Goal: Task Accomplishment & Management: Manage account settings

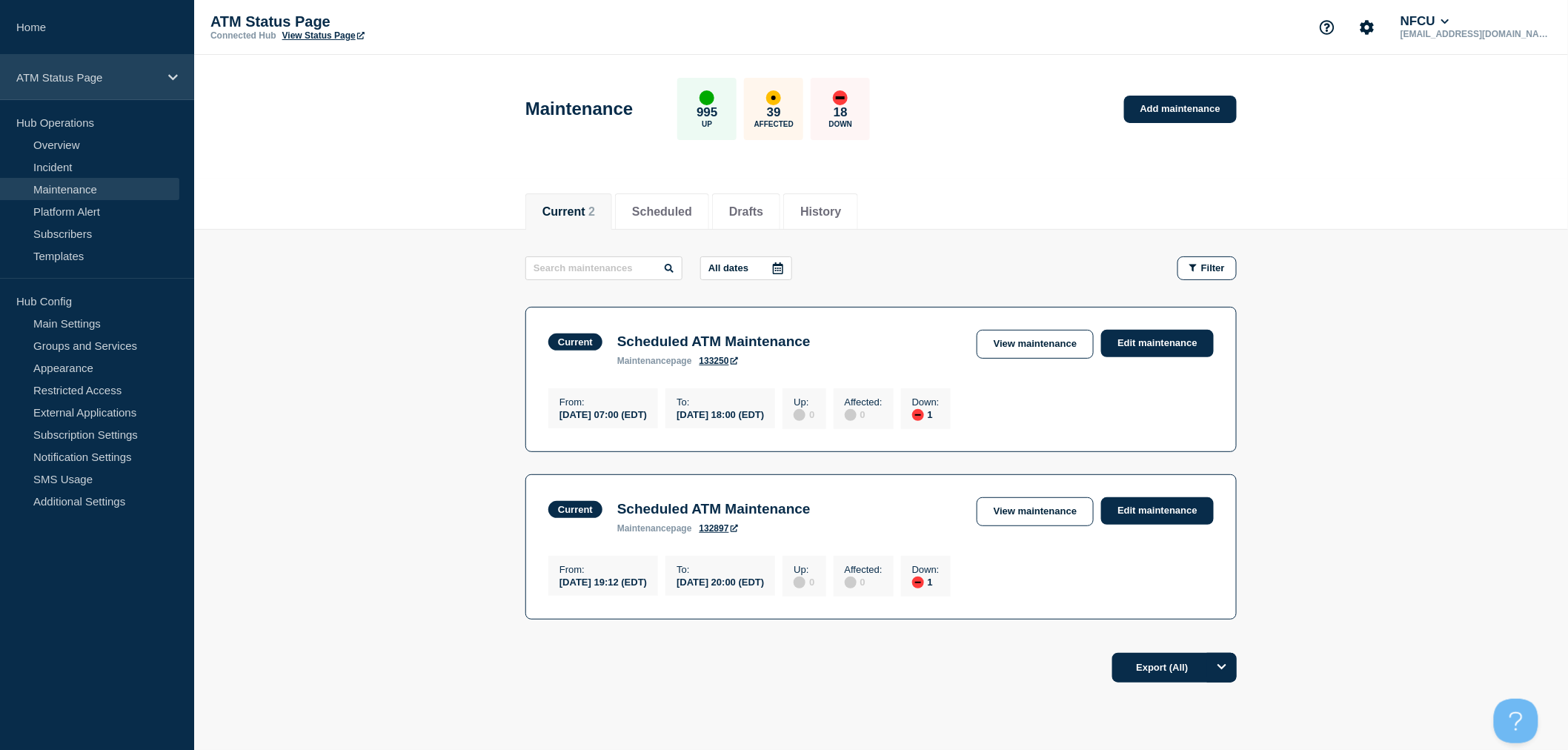
click at [123, 80] on p "ATM Status Page" at bounding box center [88, 77] width 142 height 12
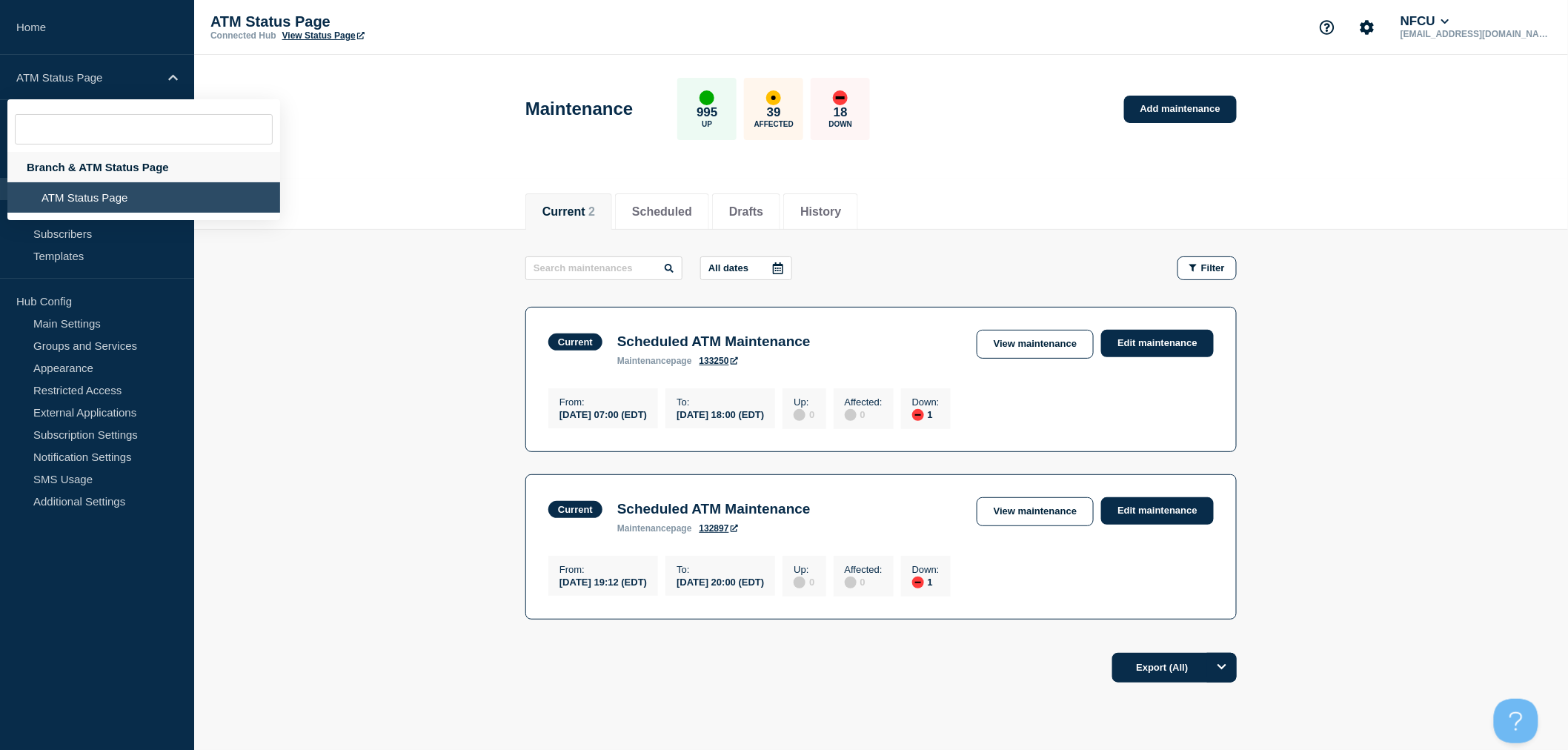
click at [94, 165] on div "Branch & ATM Status Page" at bounding box center [143, 167] width 273 height 31
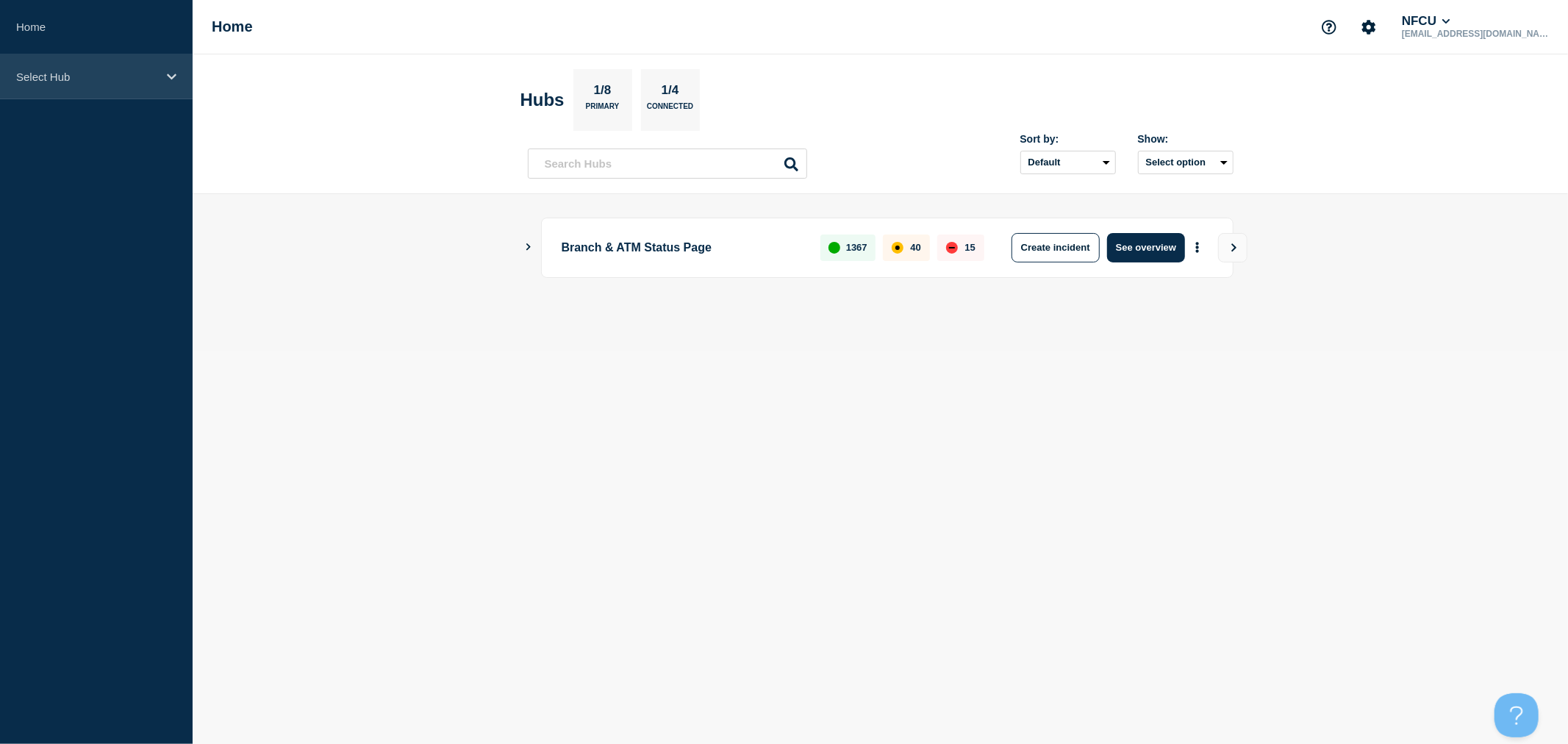
click at [147, 81] on p "Select Hub" at bounding box center [87, 76] width 141 height 12
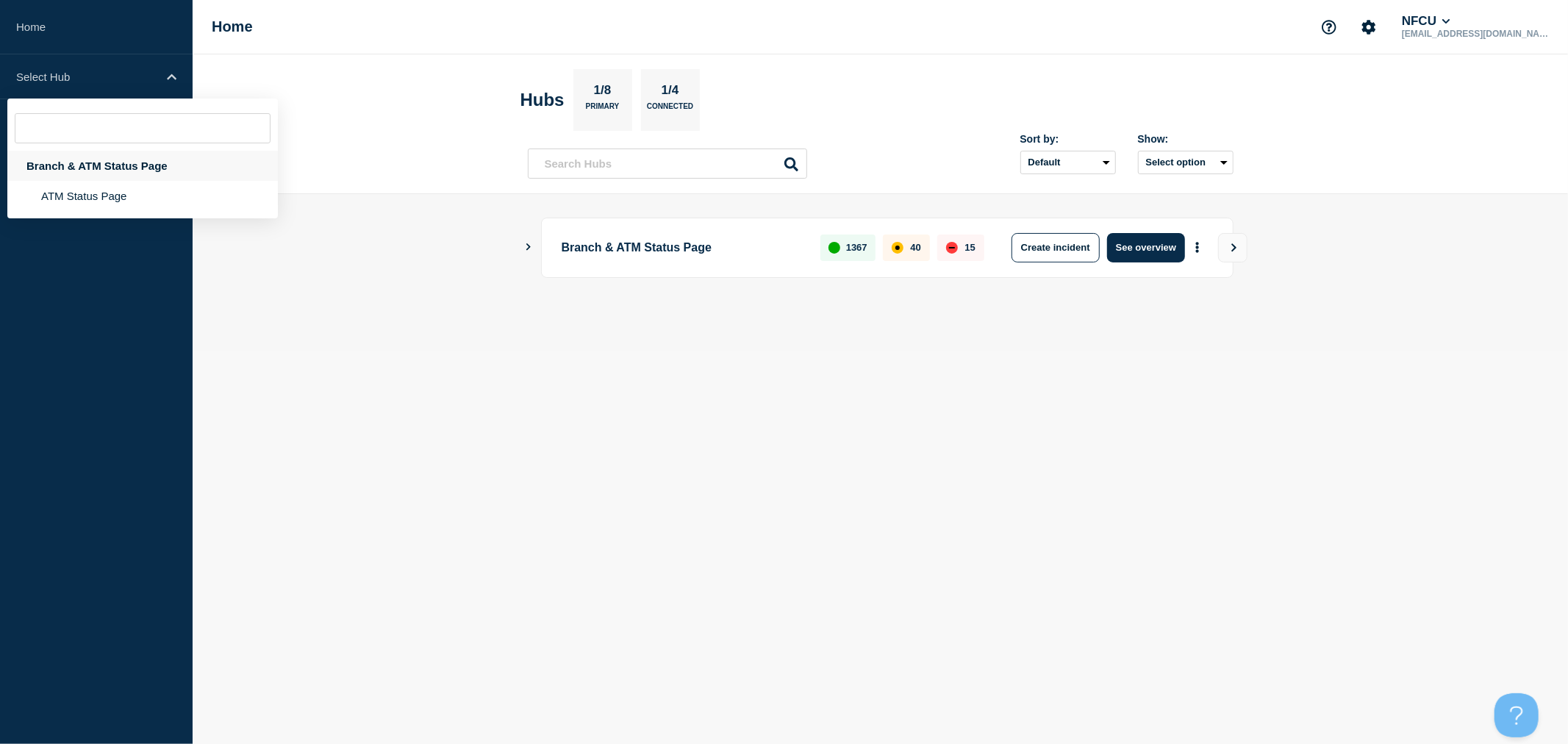
click at [104, 169] on div "Branch & ATM Status Page" at bounding box center [142, 165] width 270 height 30
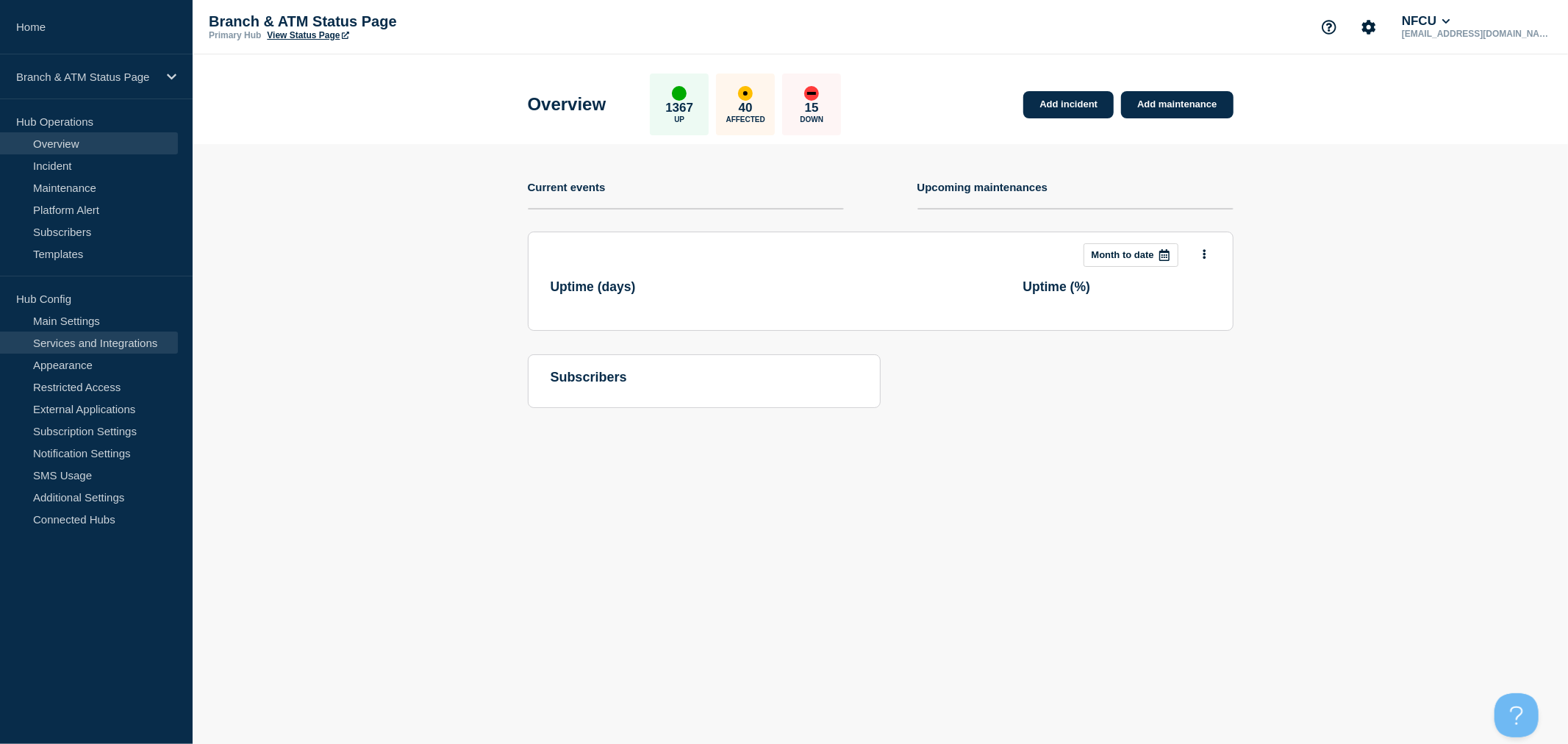
drag, startPoint x: 122, startPoint y: 336, endPoint x: 136, endPoint y: 344, distance: 16.1
click at [122, 336] on link "Services and Integrations" at bounding box center [89, 342] width 178 height 22
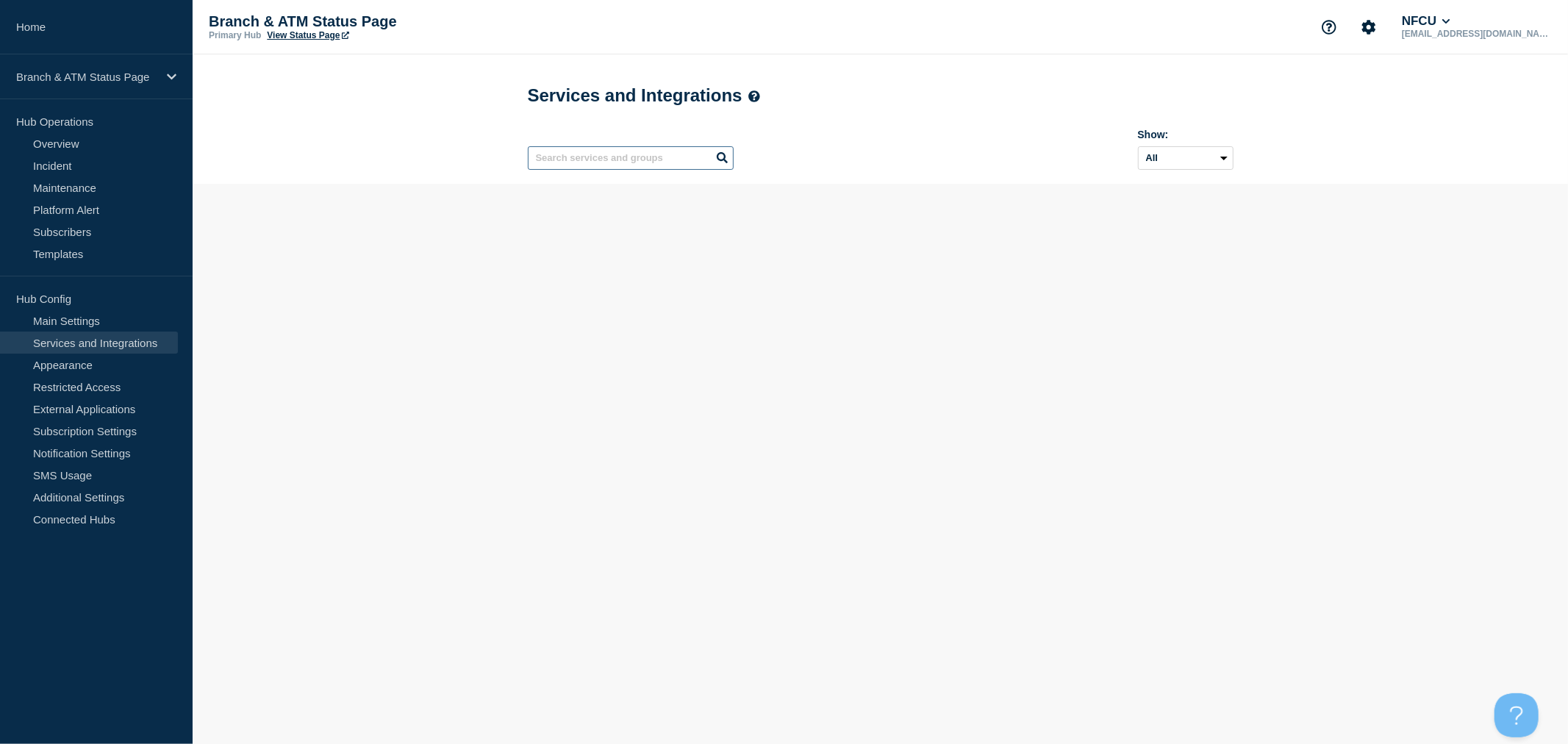
click at [620, 165] on input "text" at bounding box center [630, 158] width 205 height 24
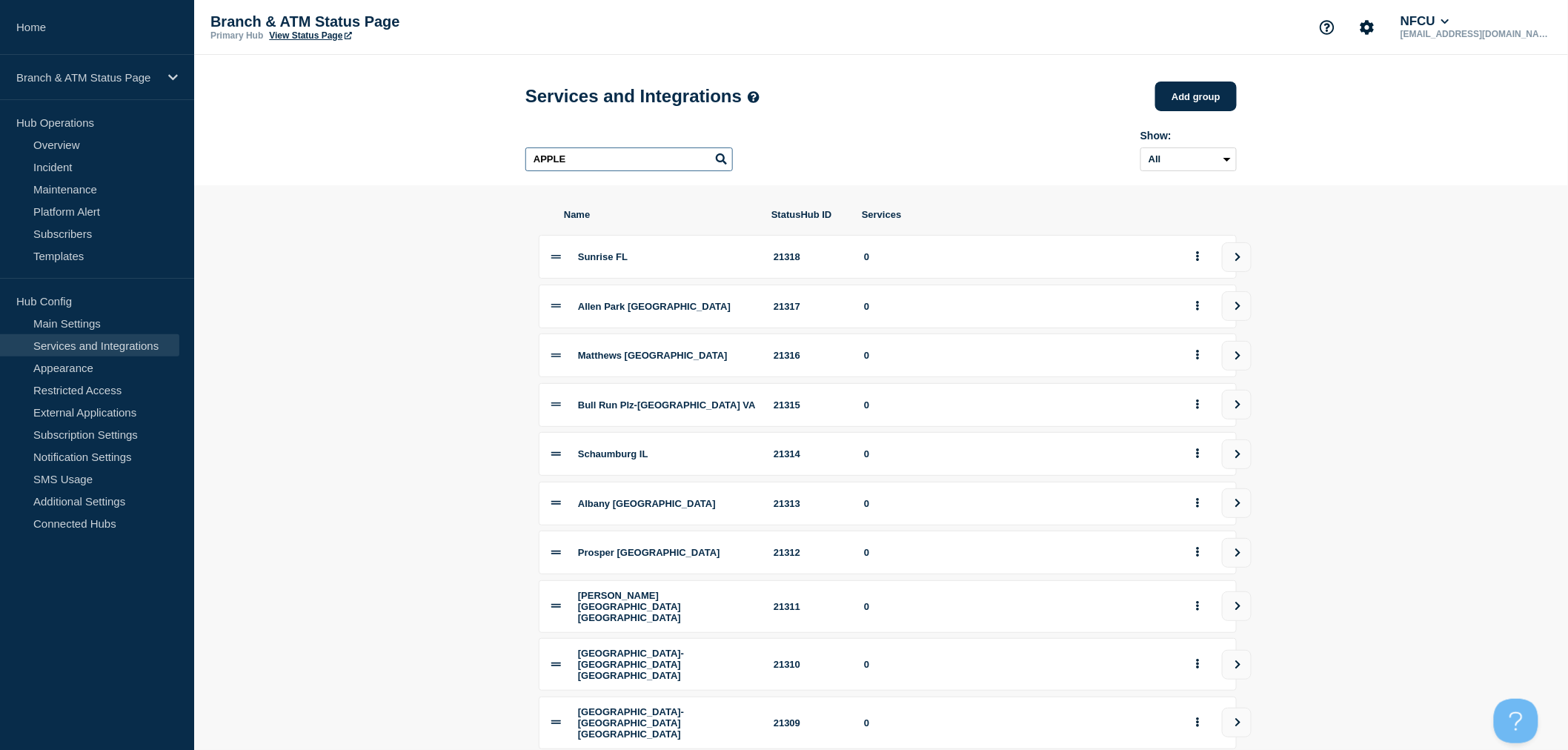
type input "APPLE"
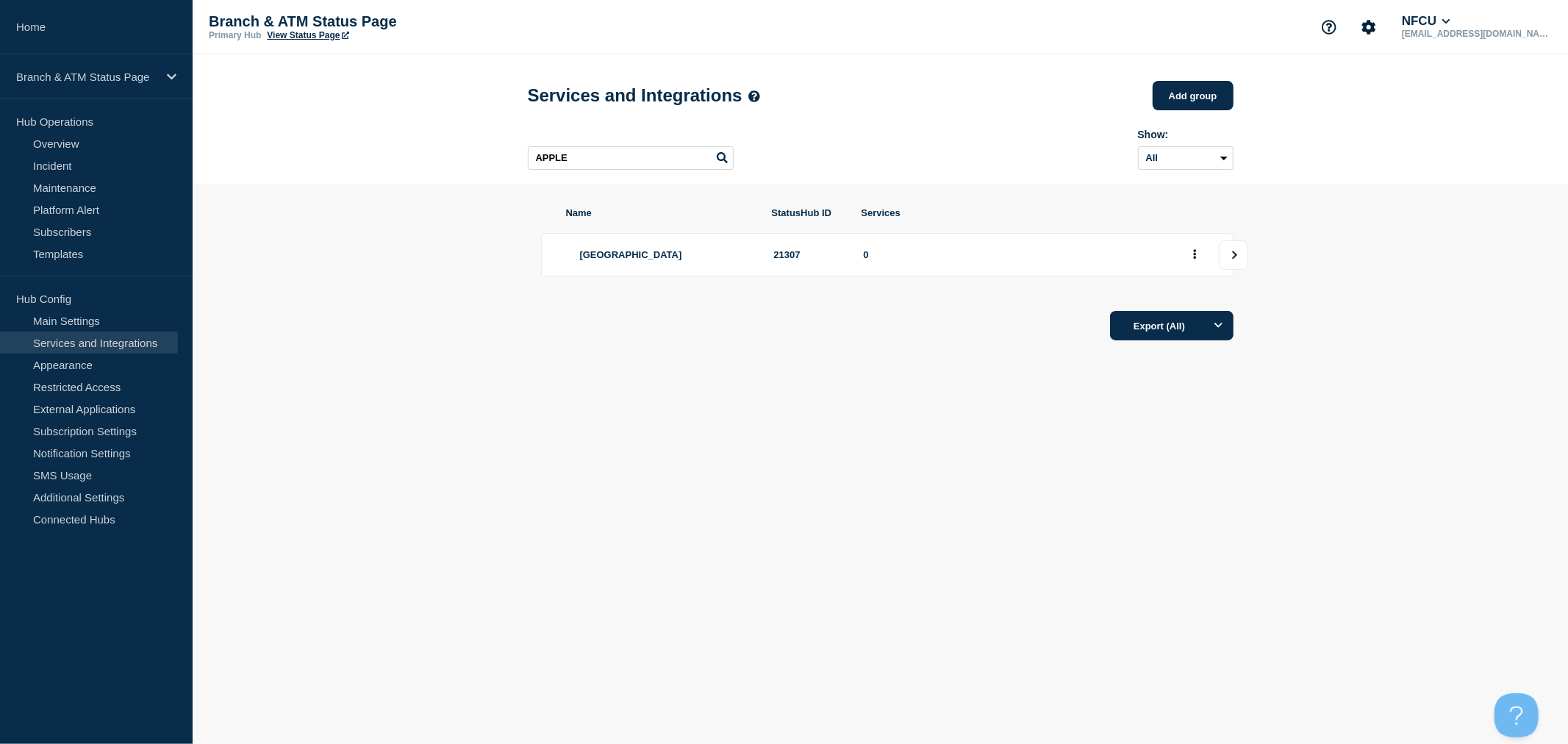
click at [1238, 260] on icon "view group" at bounding box center [1235, 255] width 10 height 9
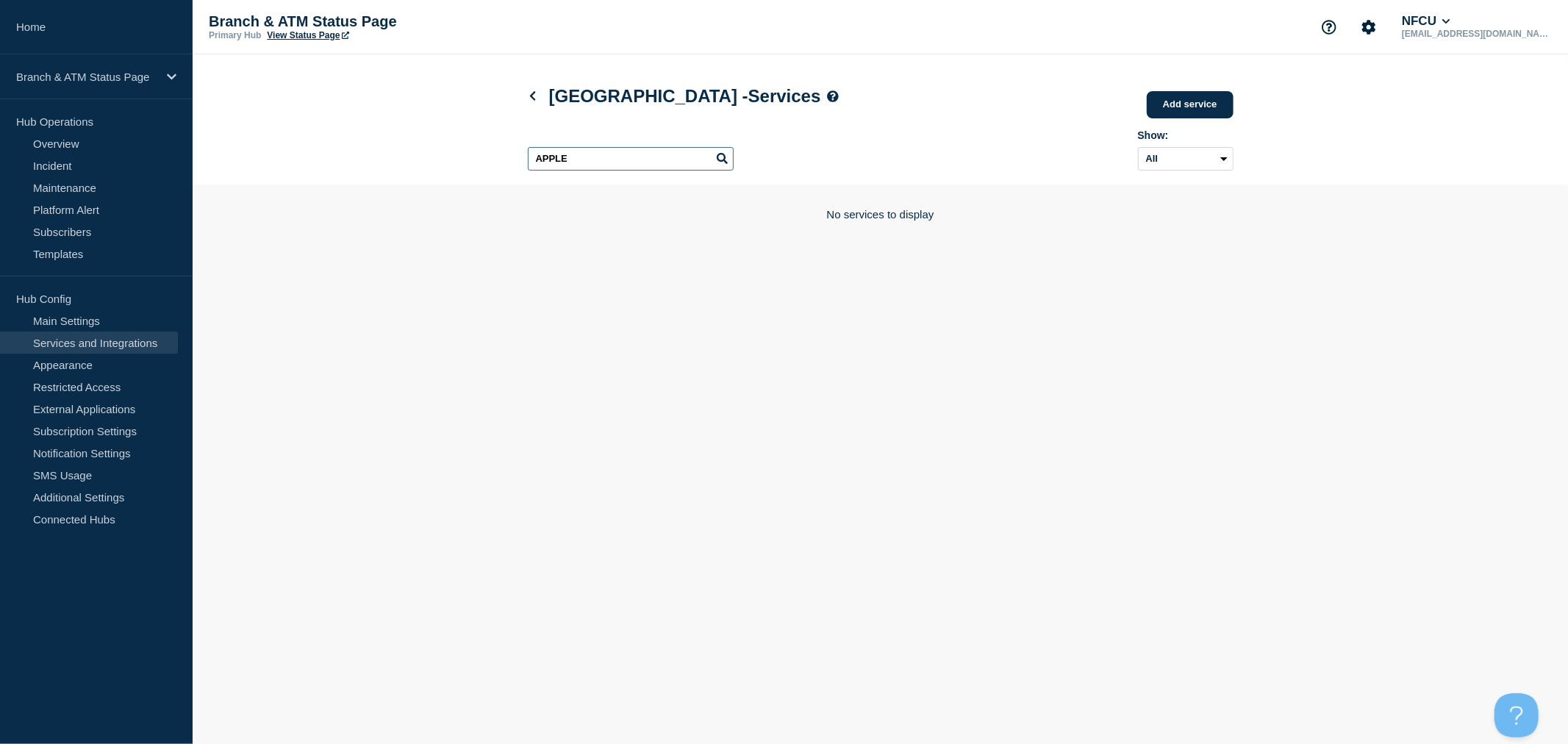
click at [638, 168] on input "APPLE" at bounding box center [630, 159] width 205 height 24
click at [1193, 107] on link "Add service" at bounding box center [1190, 104] width 87 height 27
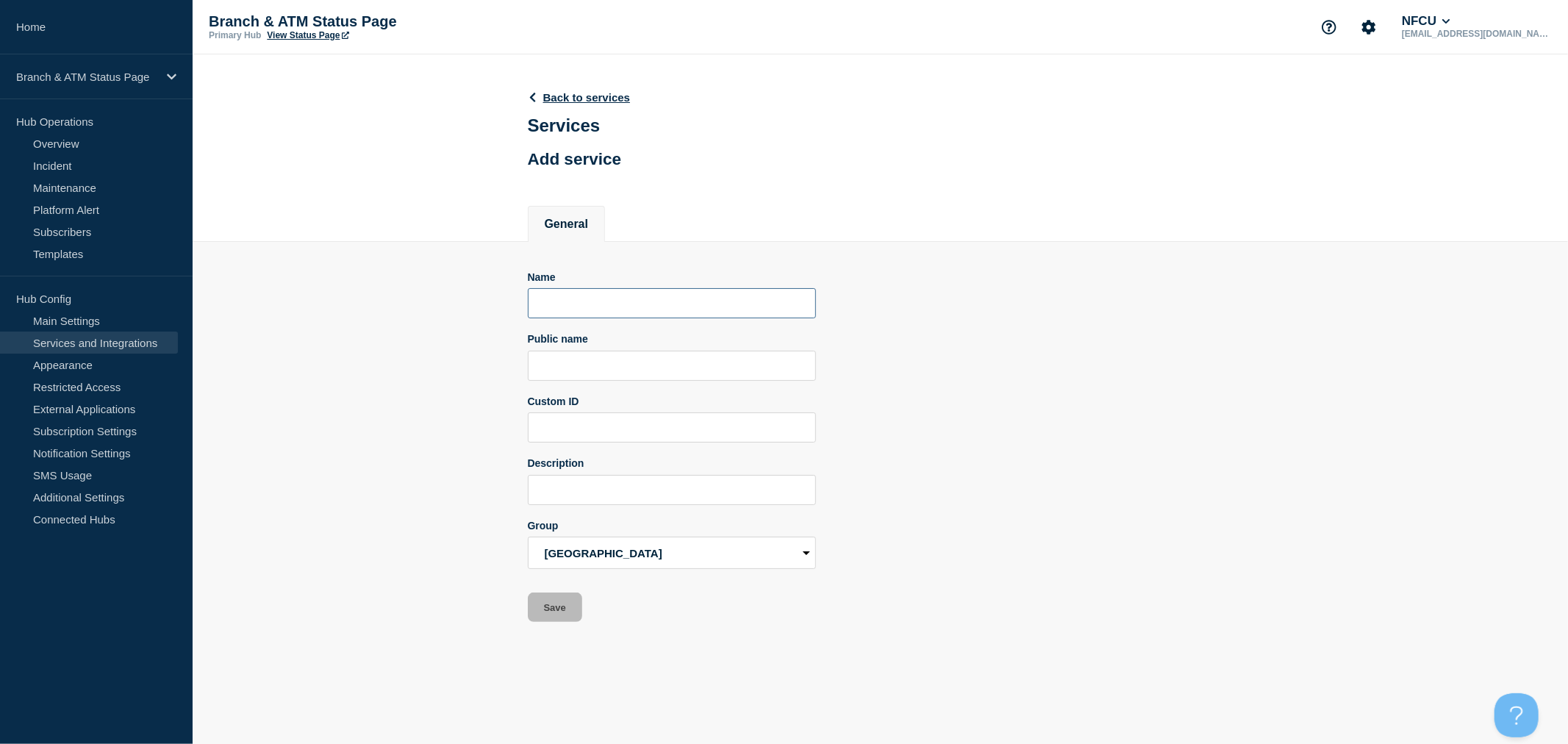
click at [641, 307] on input "Name" at bounding box center [671, 303] width 288 height 30
type input "ATM - FA77"
click at [552, 617] on button "Save" at bounding box center [555, 608] width 54 height 30
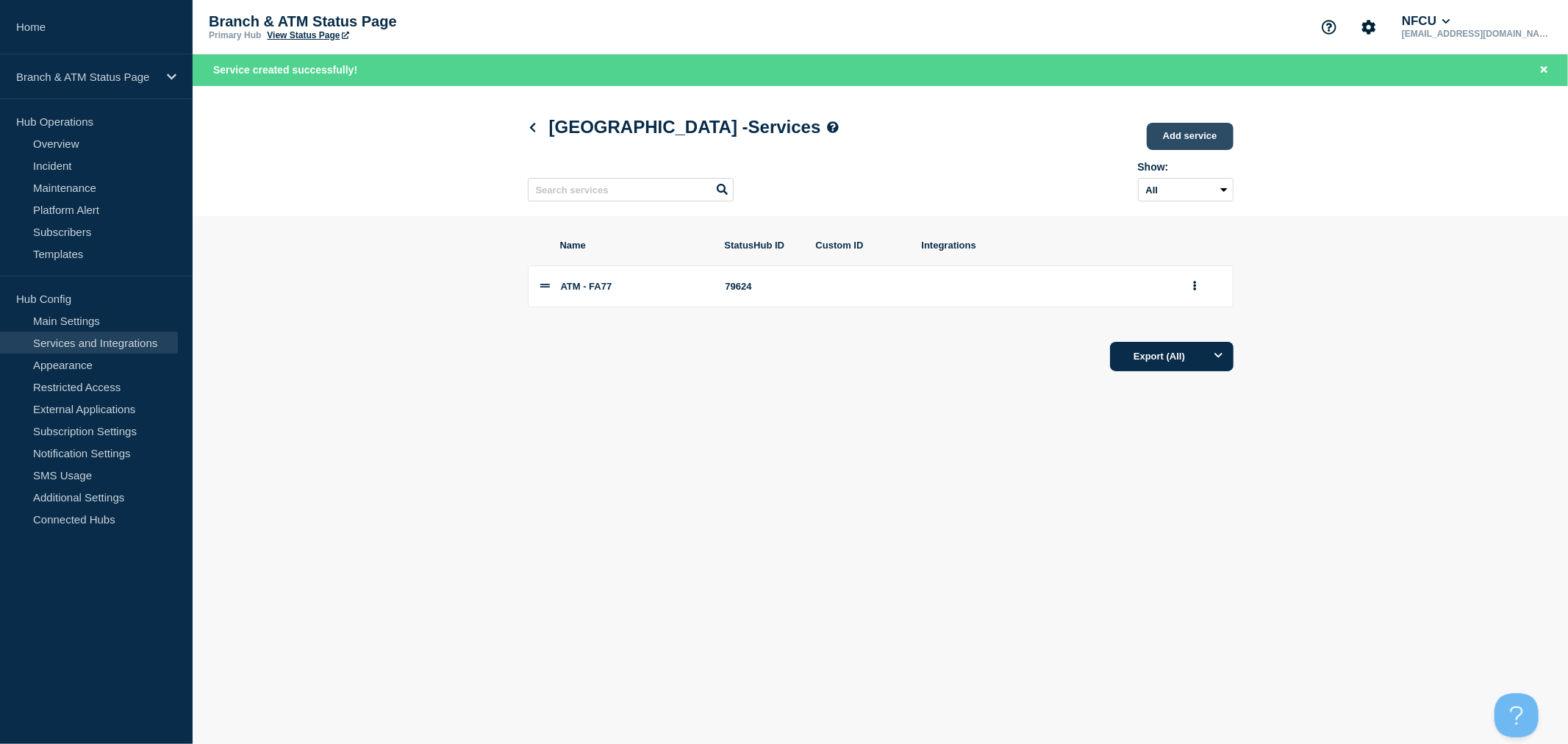
click at [1198, 136] on link "Add service" at bounding box center [1190, 136] width 87 height 27
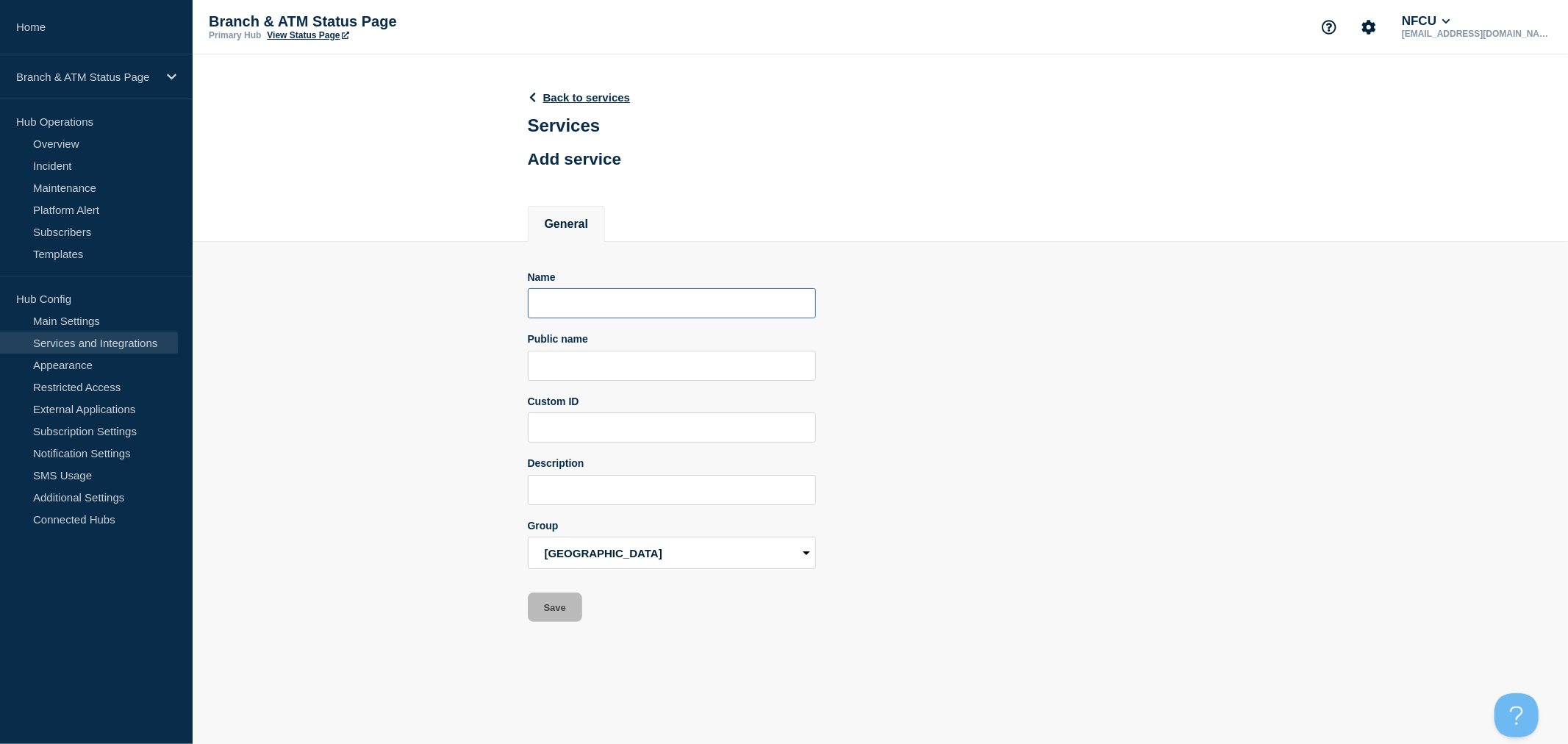
click at [597, 299] on input "Name" at bounding box center [671, 303] width 288 height 30
paste input "ATM - FA77"
type input "ATM - FA78"
click at [563, 601] on button "Save" at bounding box center [555, 608] width 54 height 30
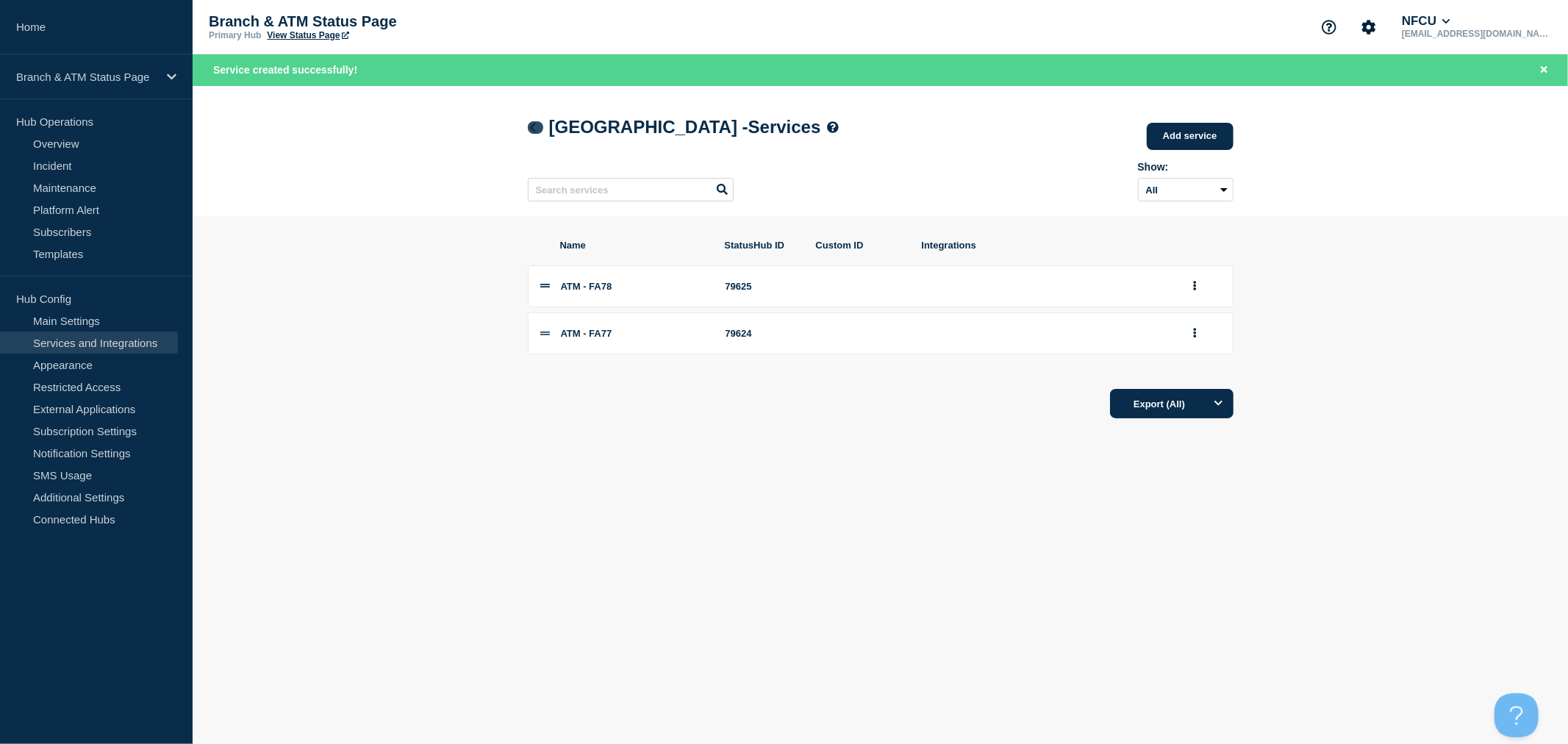
click at [529, 127] on icon at bounding box center [532, 127] width 11 height 10
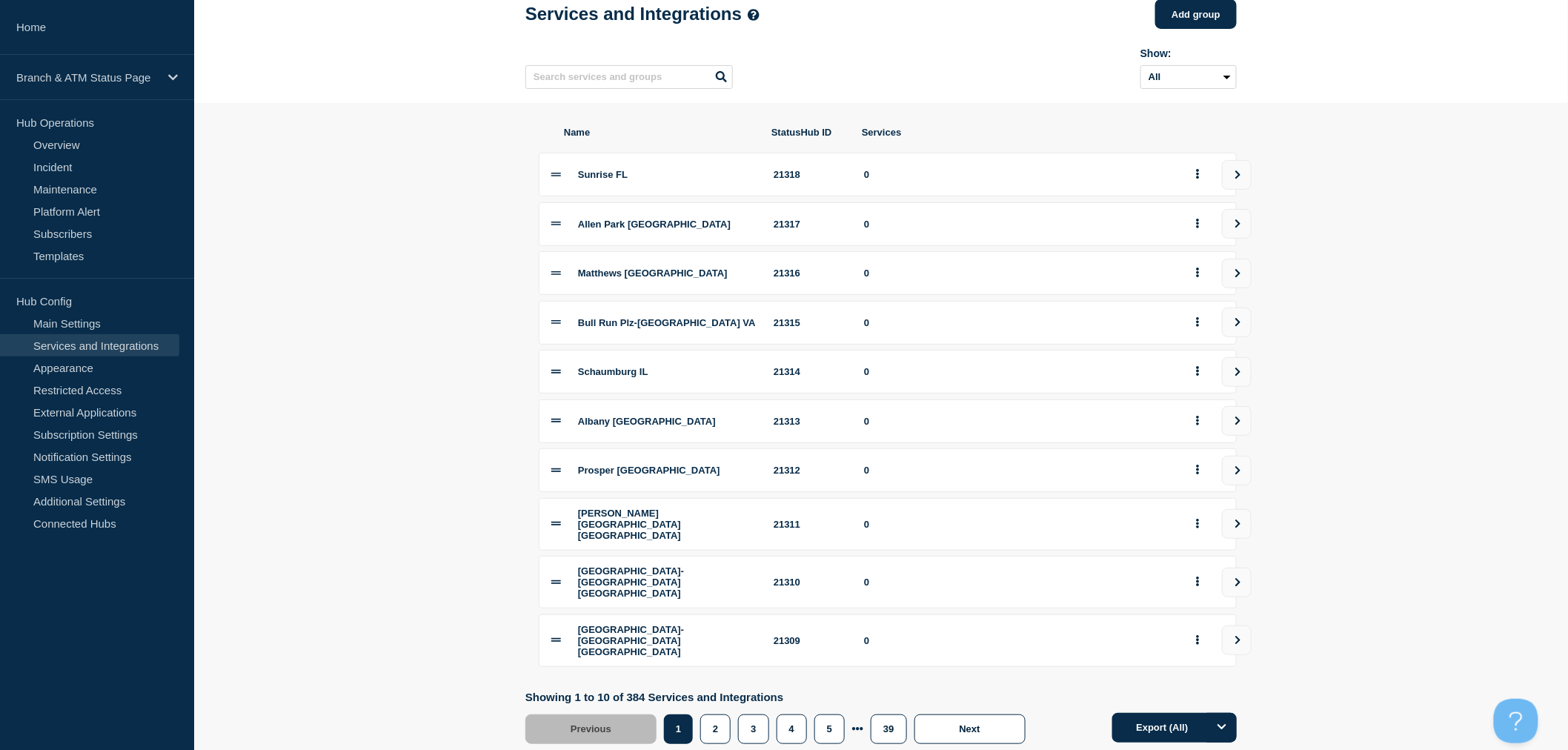
scroll to position [100, 0]
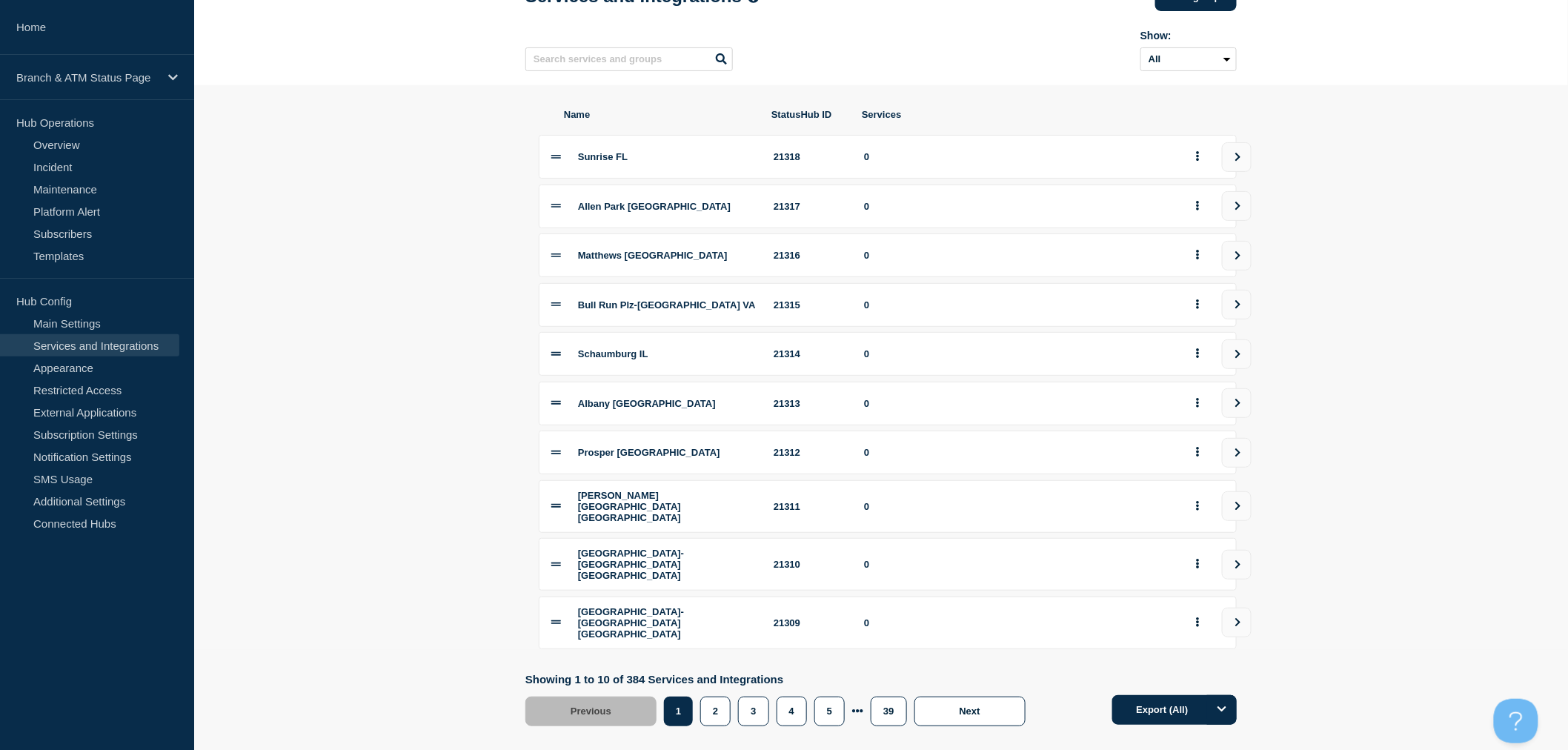
click at [616, 419] on div "[GEOGRAPHIC_DATA] [GEOGRAPHIC_DATA] 21313 0" at bounding box center [887, 404] width 698 height 44
click at [1240, 408] on icon "view group" at bounding box center [1238, 403] width 10 height 9
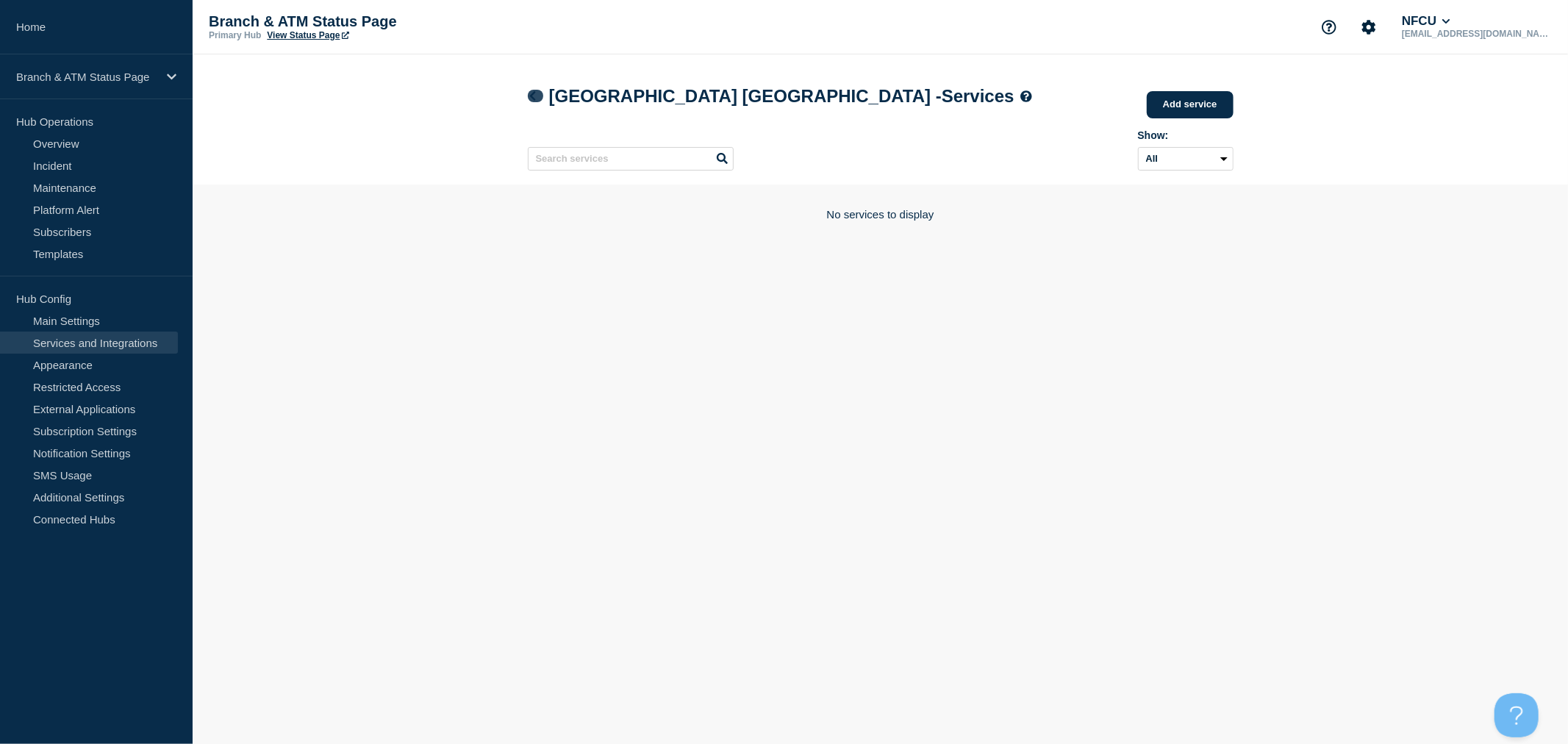
click at [540, 94] on link at bounding box center [535, 95] width 16 height 12
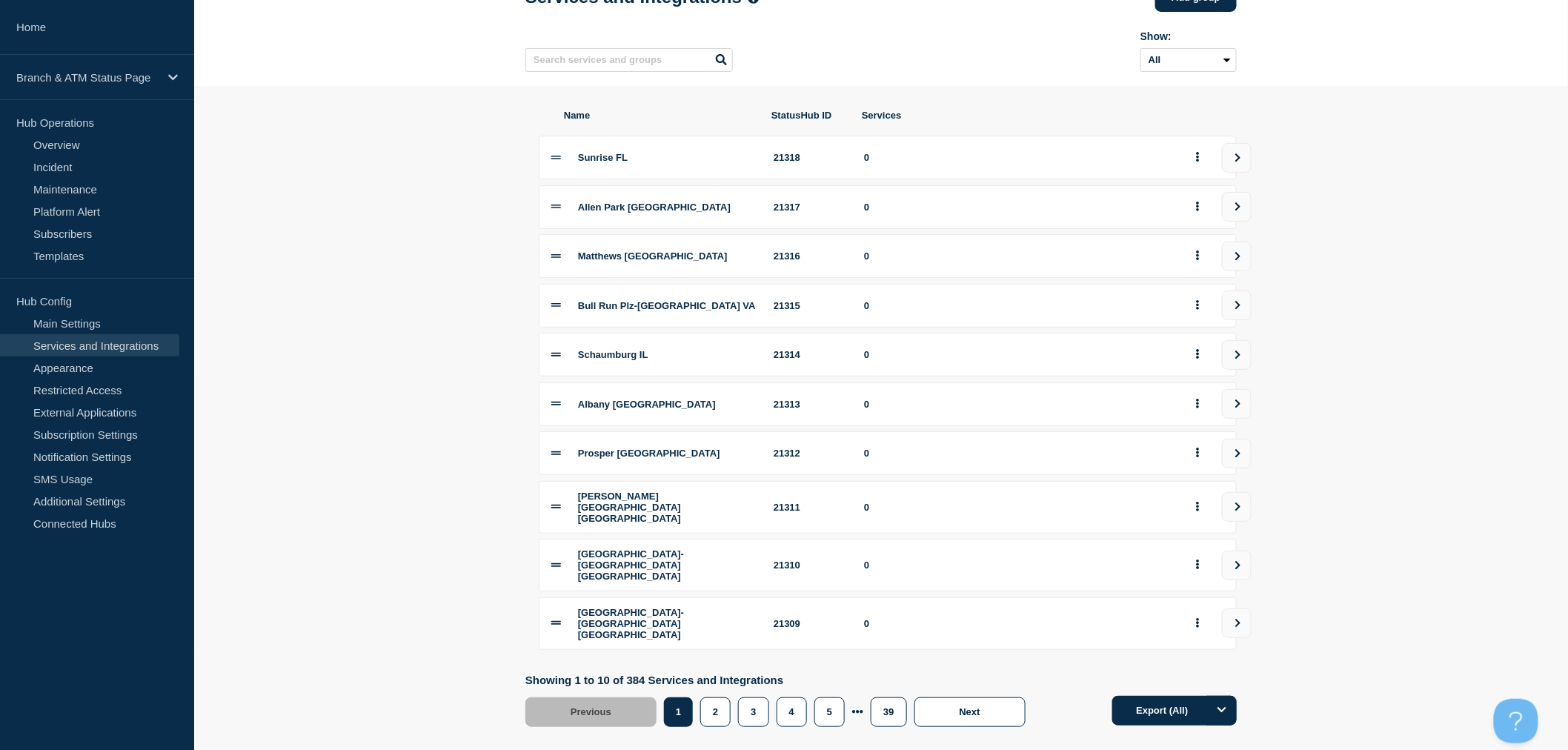
scroll to position [100, 0]
click at [727, 699] on button "2" at bounding box center [715, 712] width 31 height 30
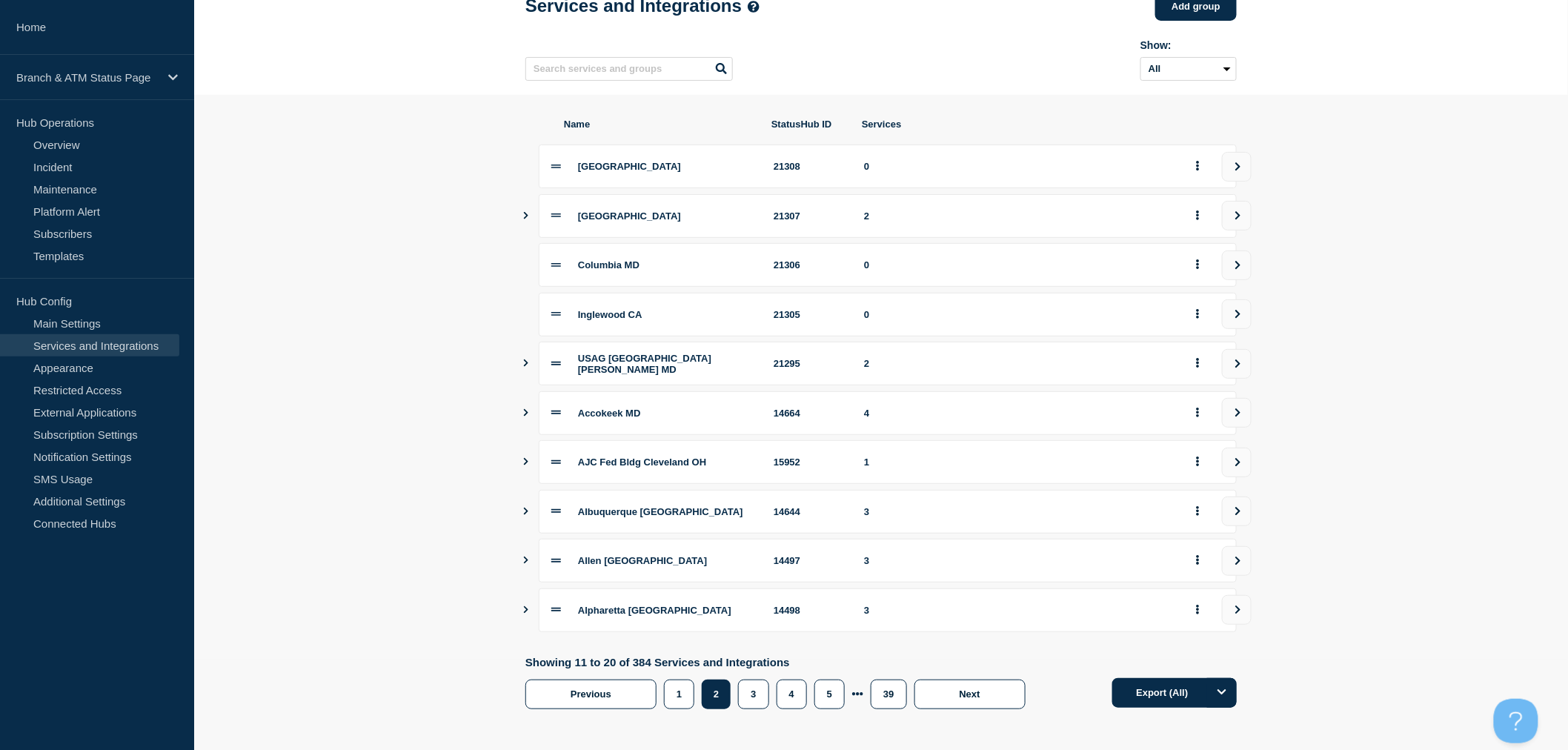
scroll to position [100, 0]
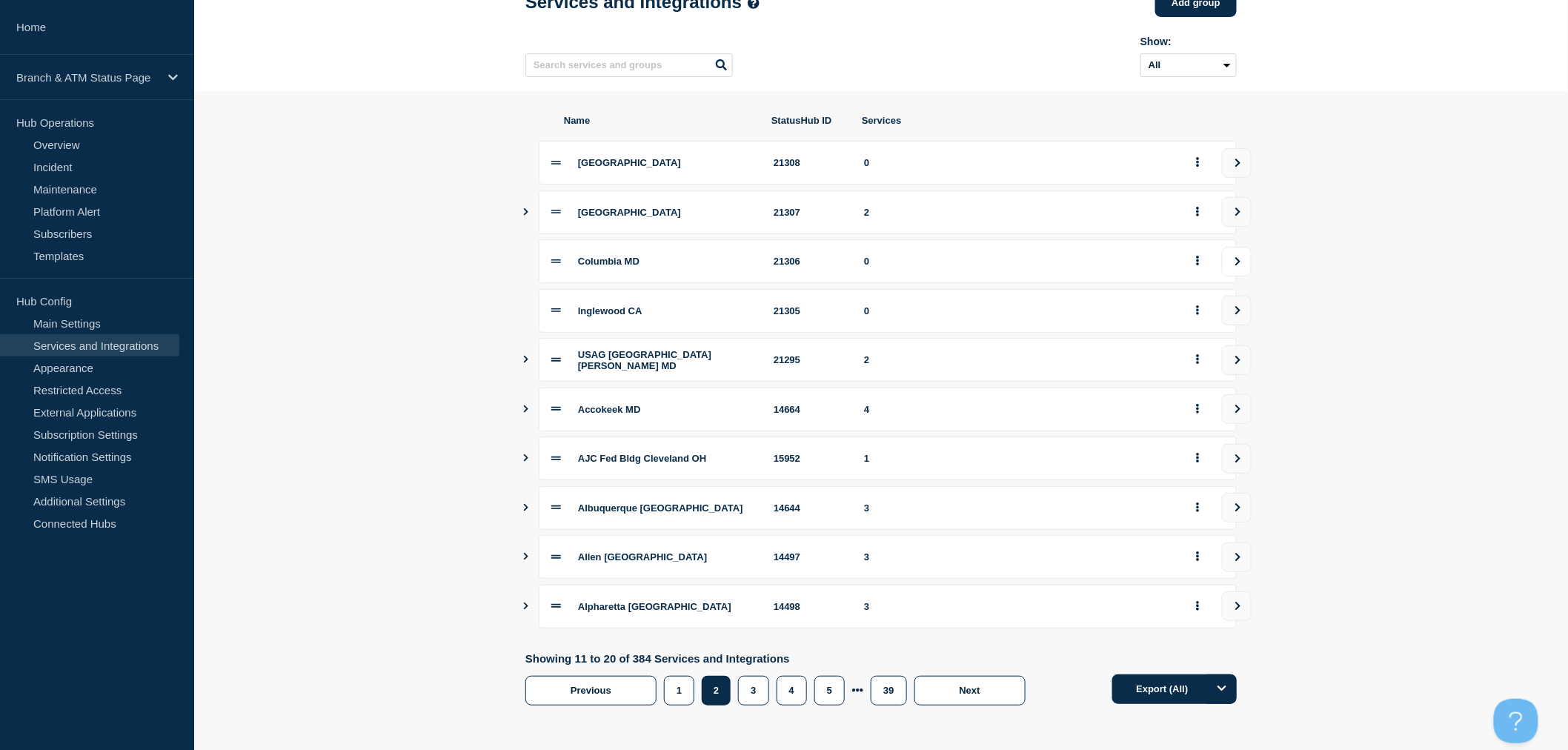
click at [1240, 256] on button "view group" at bounding box center [1237, 262] width 30 height 30
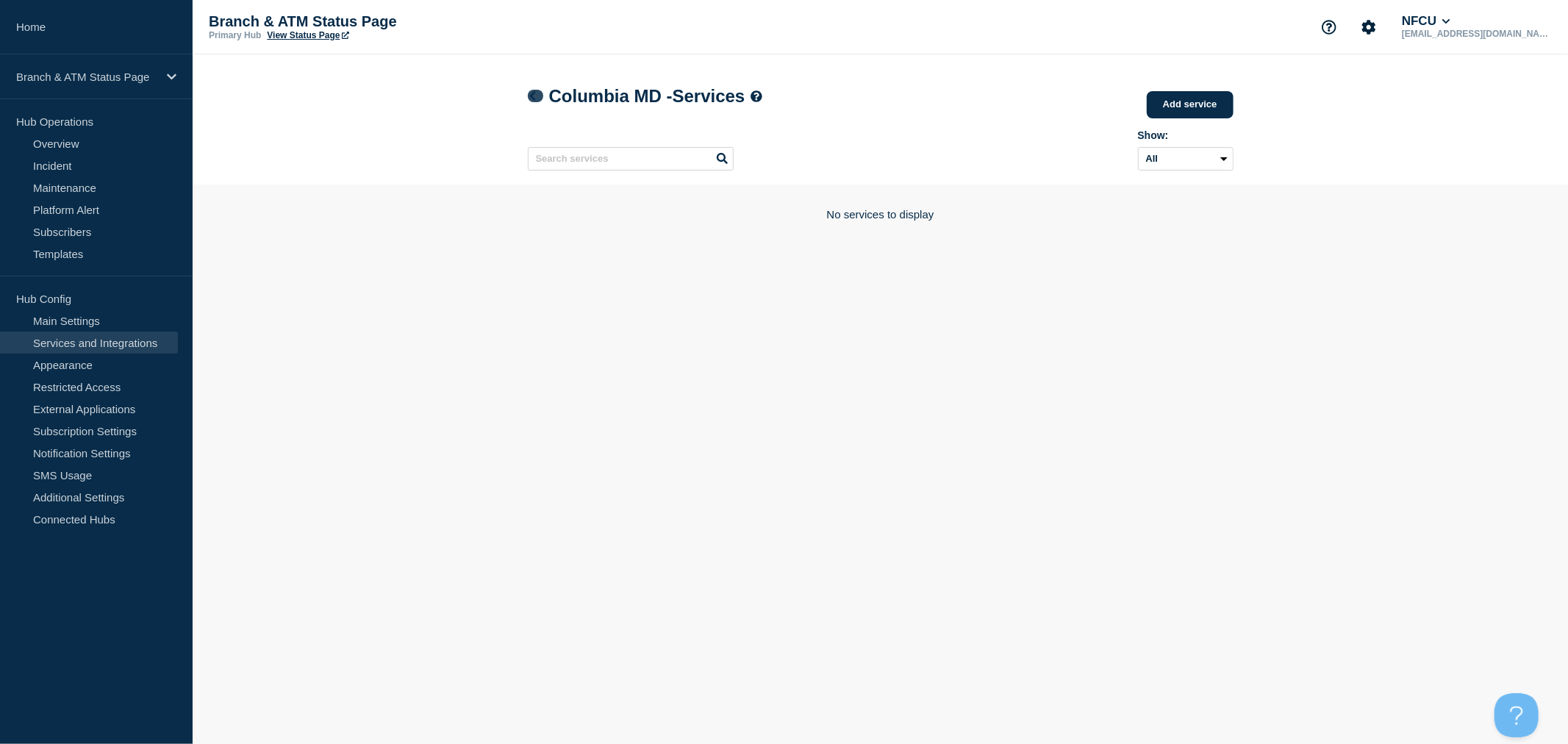
click at [539, 98] on link at bounding box center [535, 95] width 16 height 12
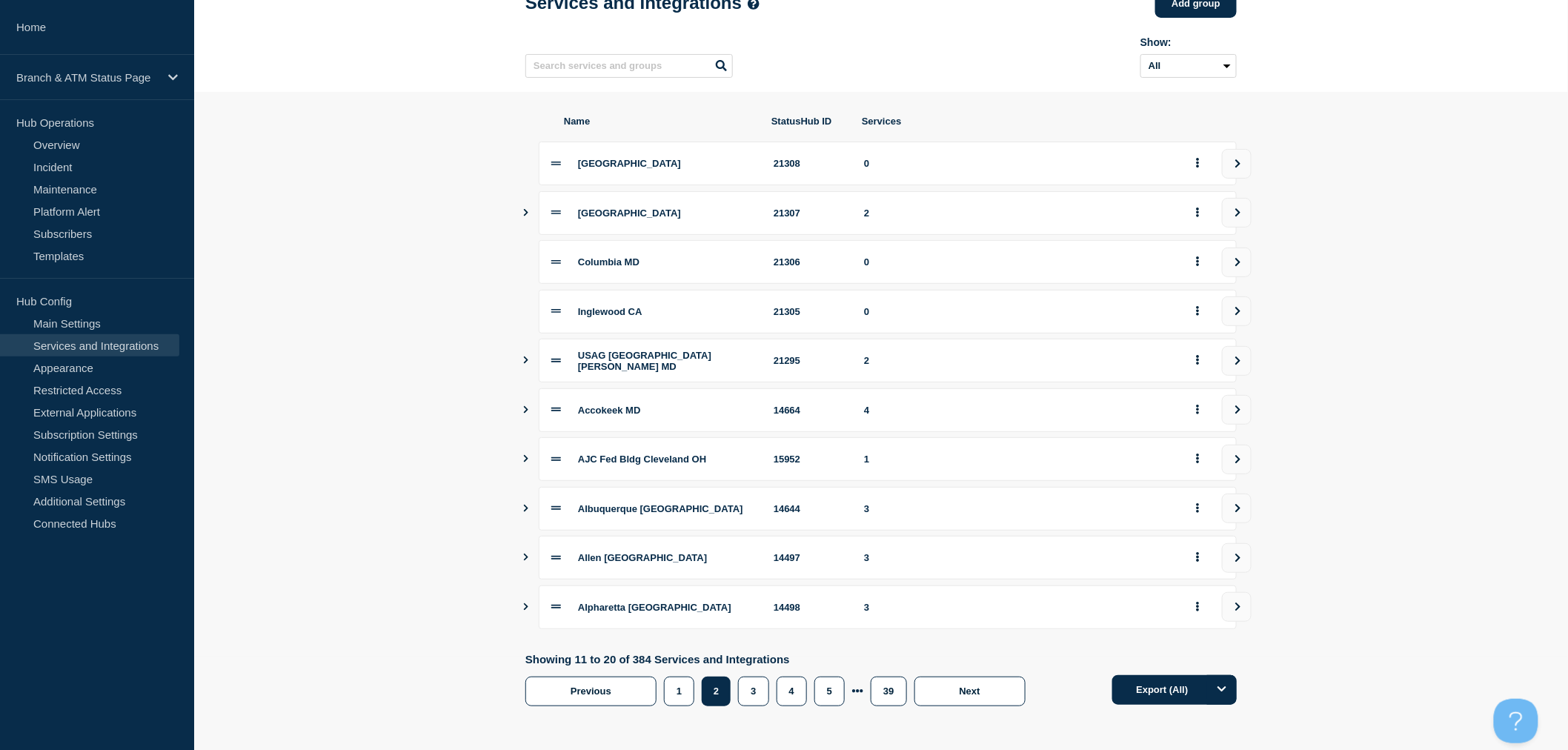
scroll to position [100, 0]
click at [1239, 558] on icon "view group" at bounding box center [1238, 557] width 5 height 8
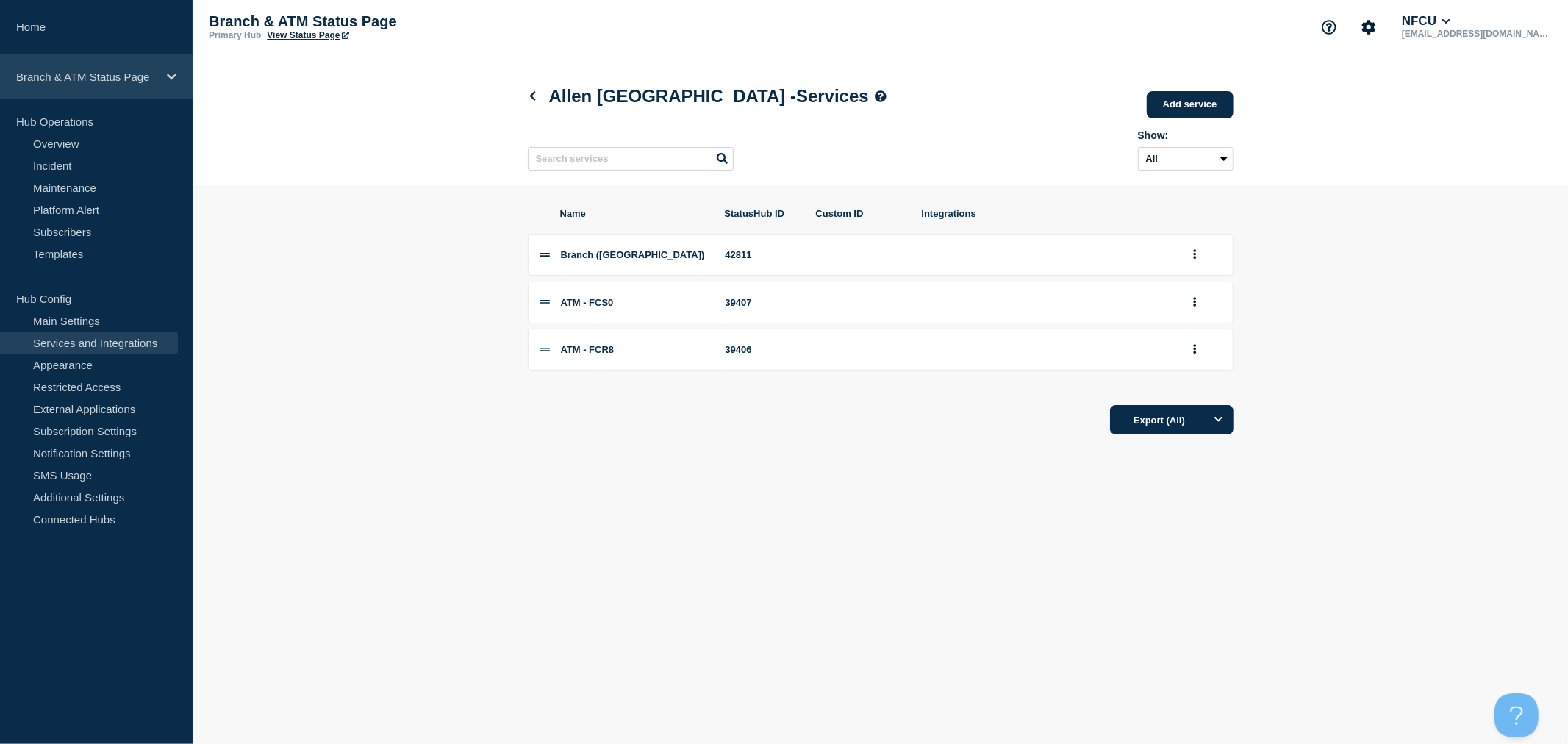
click at [108, 79] on p "Branch & ATM Status Page" at bounding box center [87, 76] width 141 height 12
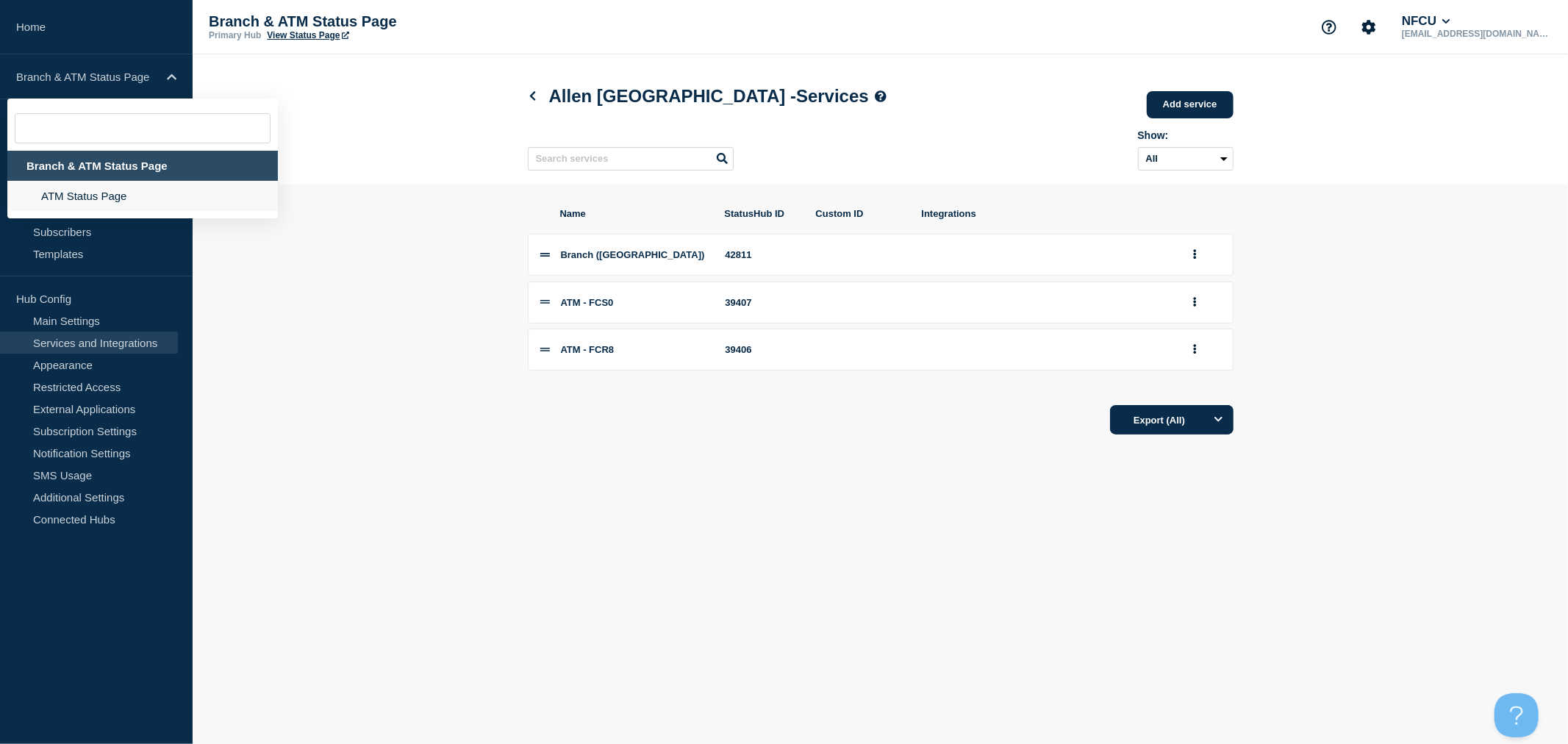
click at [108, 199] on li "ATM Status Page" at bounding box center [142, 196] width 270 height 30
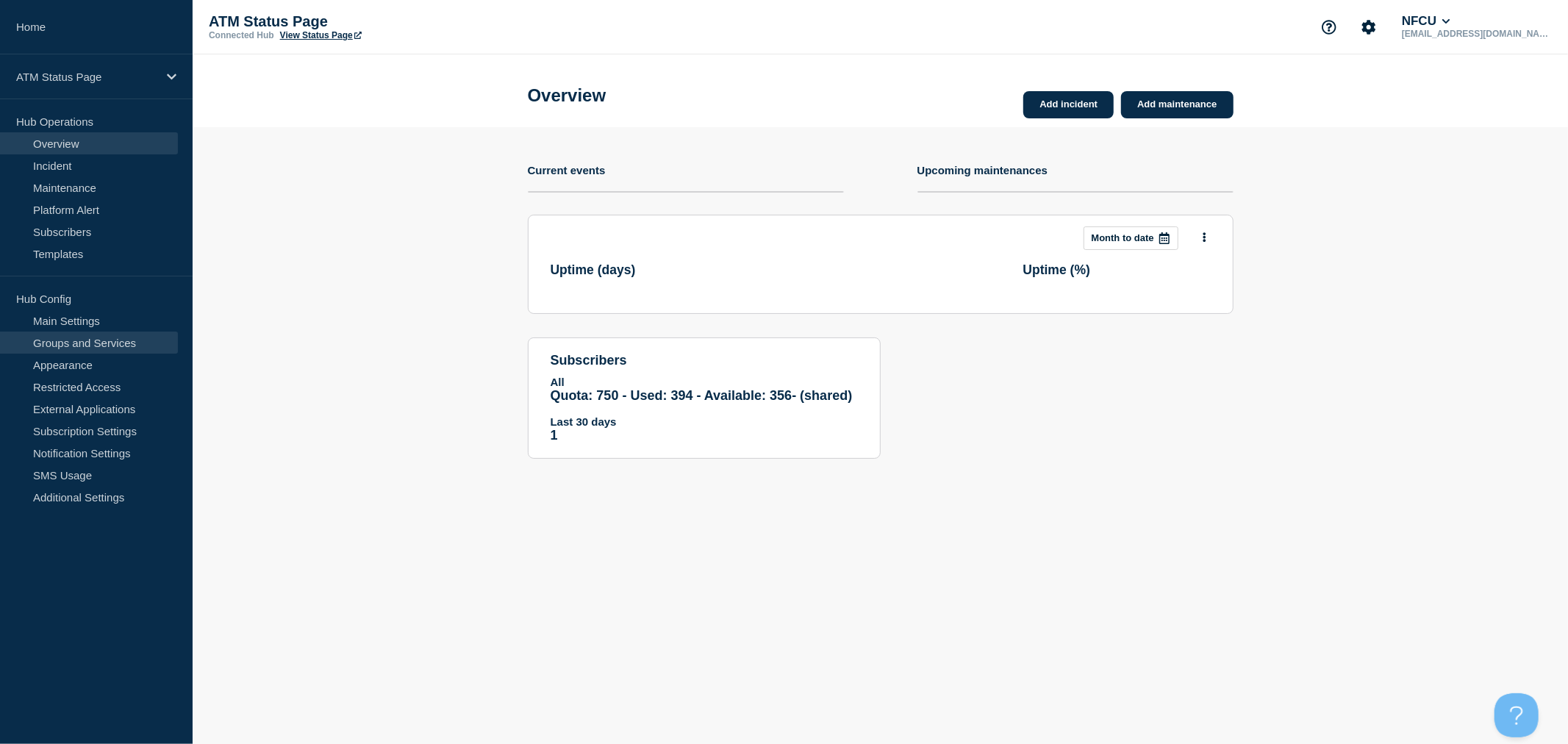
click at [105, 340] on link "Groups and Services" at bounding box center [89, 342] width 178 height 22
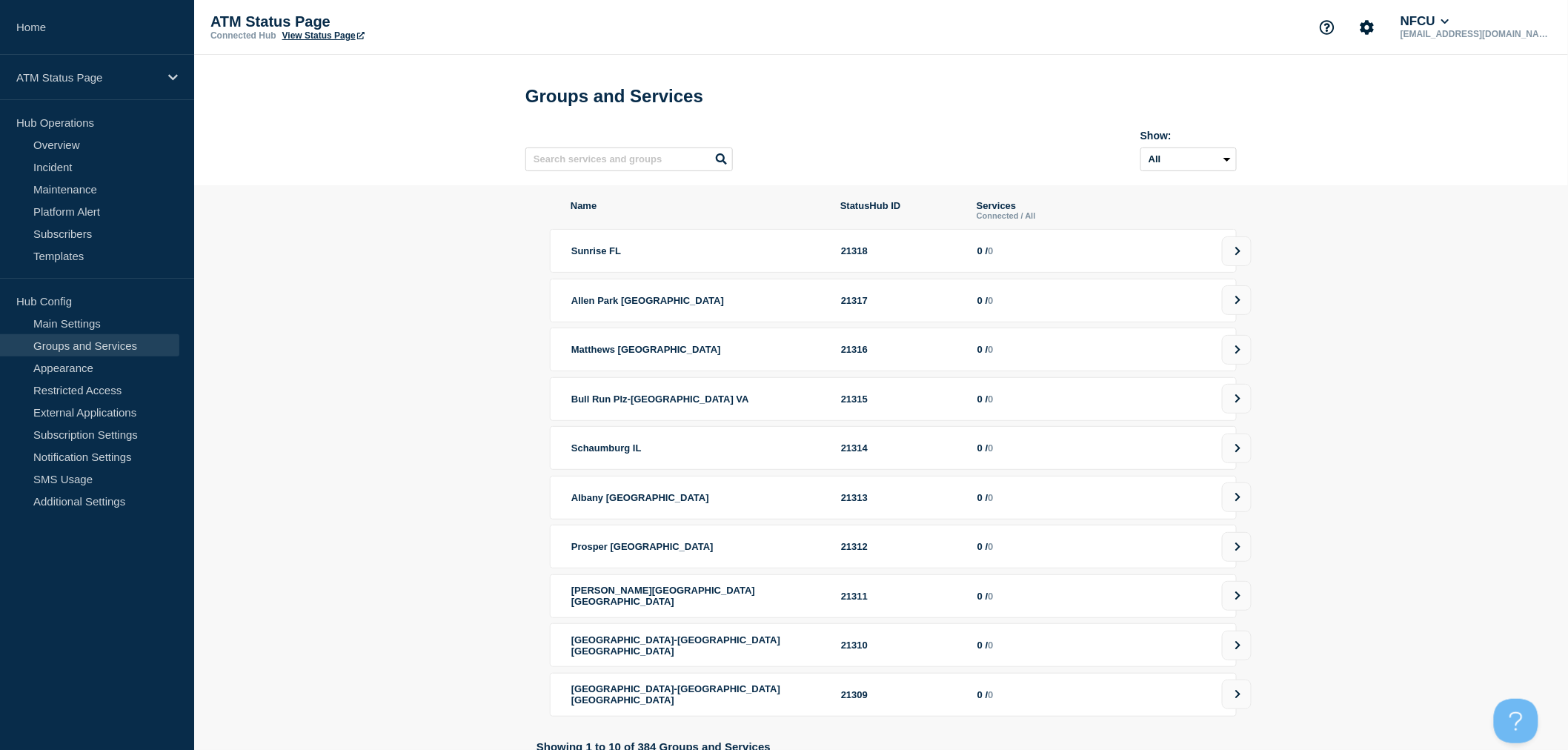
click at [883, 117] on header "Groups and Services Show: All Archived Non-archived" at bounding box center [880, 125] width 712 height 103
click at [692, 164] on input "text" at bounding box center [629, 159] width 207 height 24
type input "APPLE"
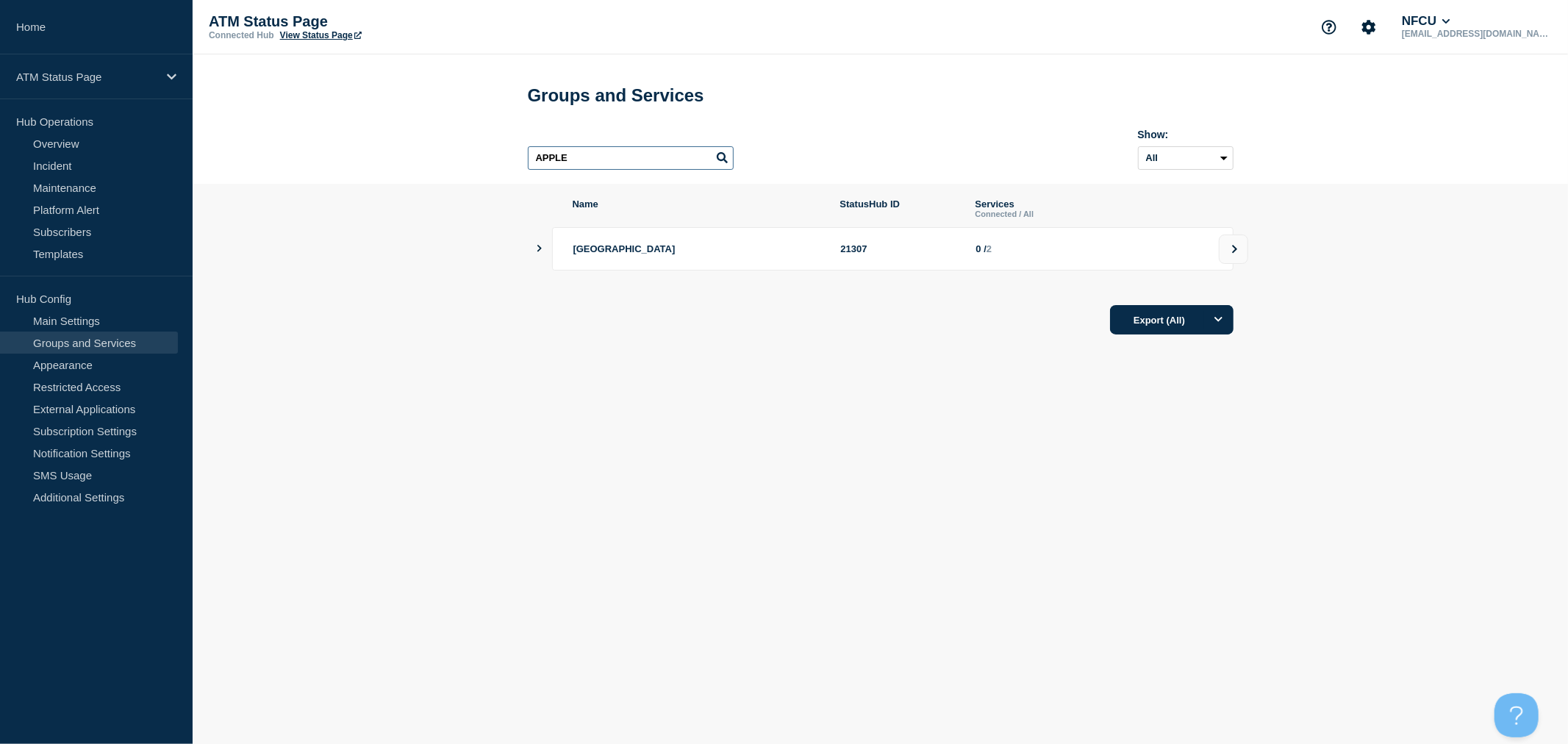
click at [642, 159] on input "APPLE" at bounding box center [630, 158] width 205 height 24
drag, startPoint x: 1233, startPoint y: 265, endPoint x: 1225, endPoint y: 268, distance: 8.5
click at [1233, 263] on button at bounding box center [1234, 249] width 30 height 30
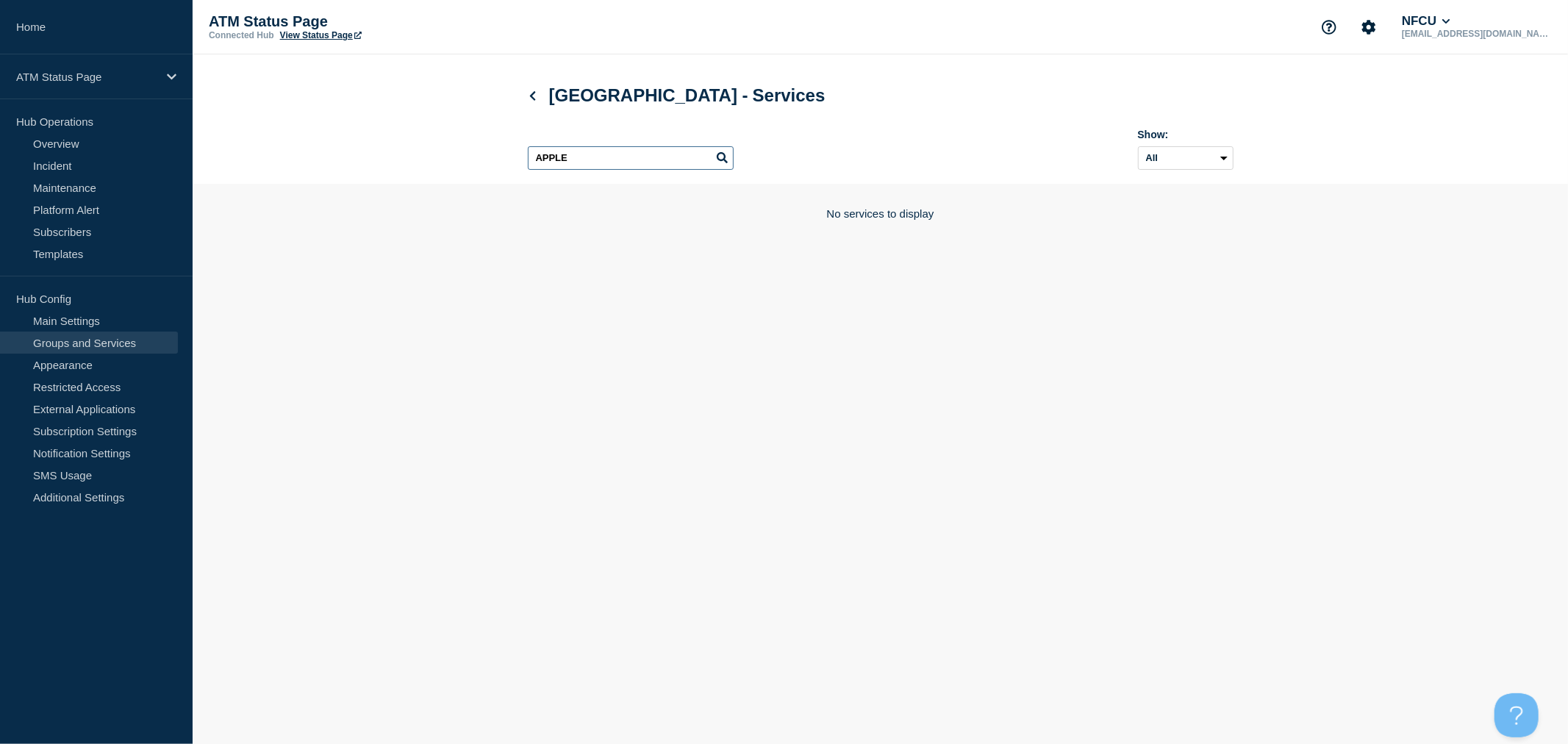
drag, startPoint x: 608, startPoint y: 164, endPoint x: 434, endPoint y: 147, distance: 174.8
click at [434, 147] on header "Apple Valley [GEOGRAPHIC_DATA] - Services APPLE Show: All Archived Non-archived" at bounding box center [880, 118] width 1376 height 129
click at [546, 254] on input "ATM - FA78 checkbox" at bounding box center [544, 255] width 10 height 10
checkbox input "true"
click at [548, 307] on li "ATM - FA77" at bounding box center [880, 303] width 706 height 44
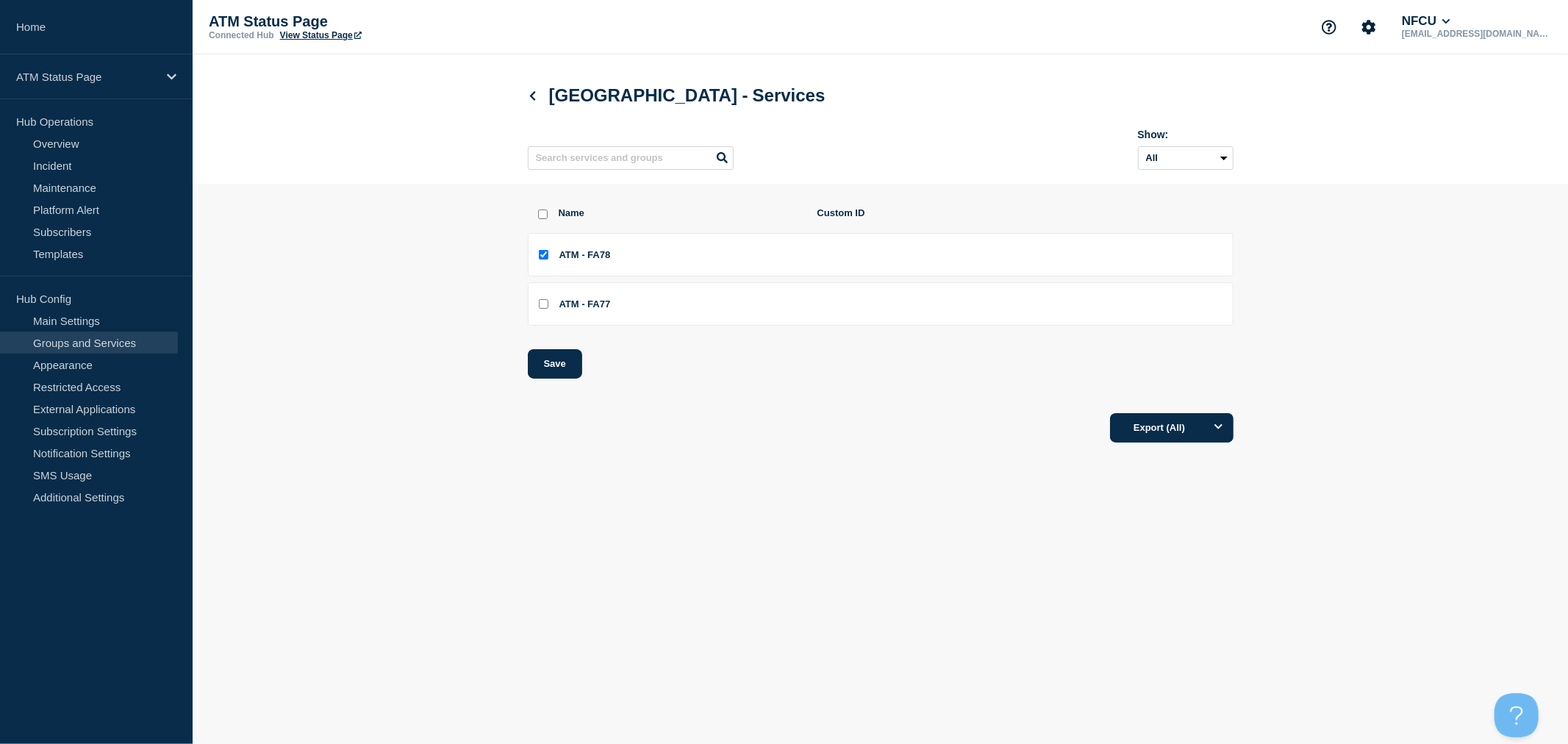
click at [547, 309] on input "ATM - FA77 checkbox" at bounding box center [544, 304] width 10 height 10
checkbox input "true"
click at [561, 369] on button "Save" at bounding box center [555, 364] width 54 height 30
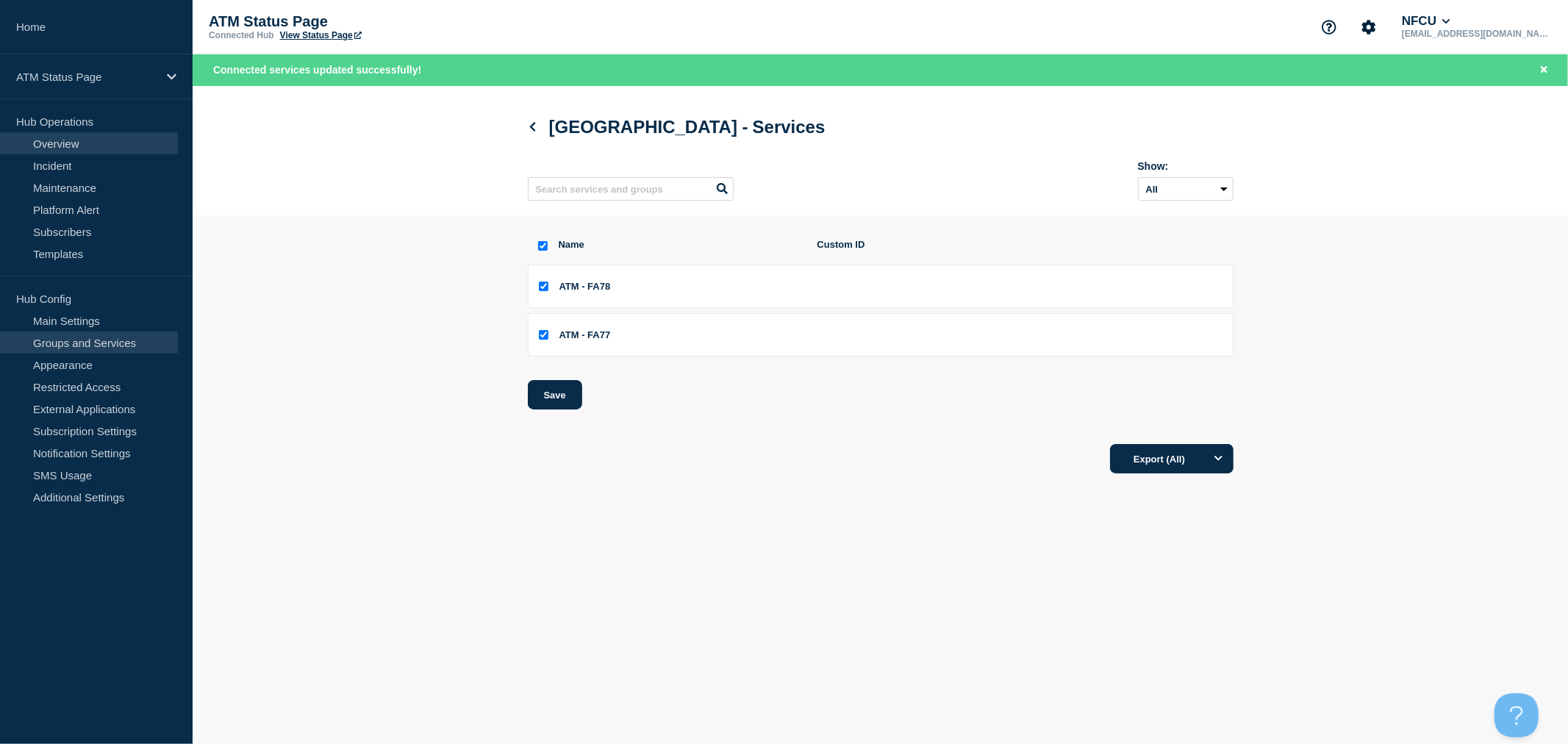
click at [62, 137] on link "Overview" at bounding box center [89, 143] width 178 height 22
